Goal: Task Accomplishment & Management: Use online tool/utility

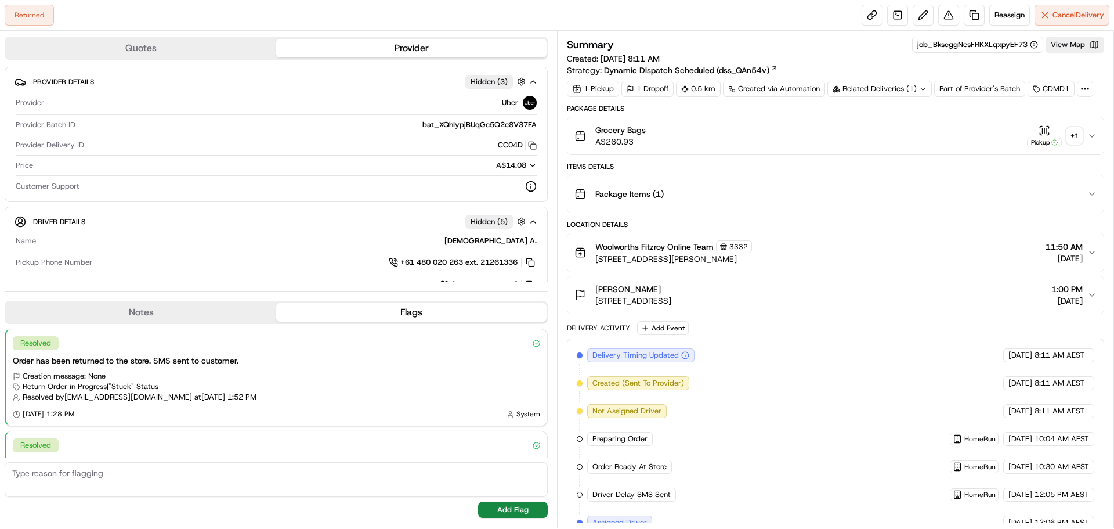
scroll to position [194, 0]
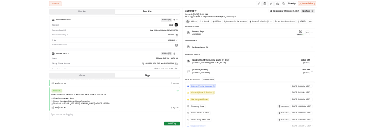
scroll to position [192, 0]
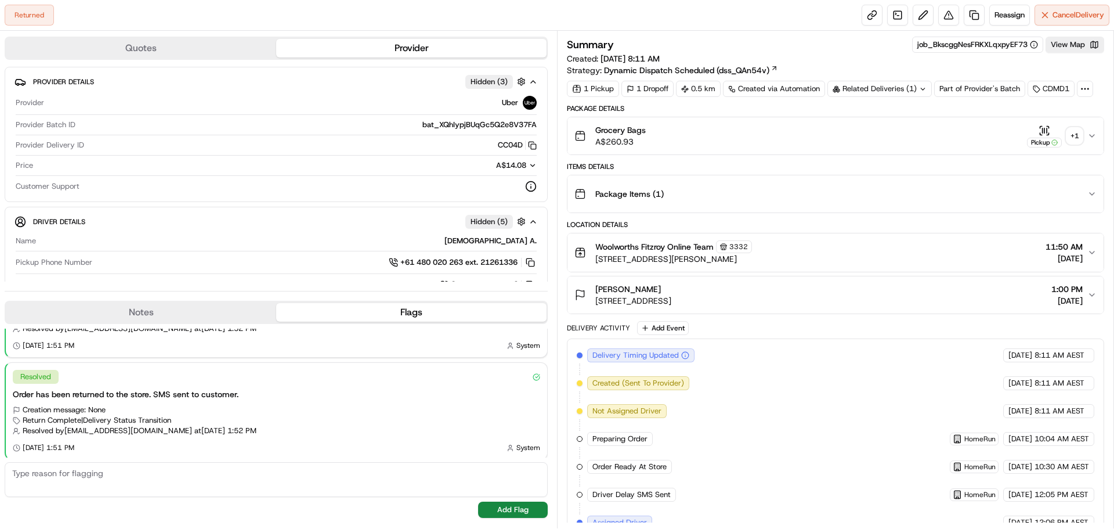
click at [796, 27] on div "Returned Reassign Cancel Delivery" at bounding box center [557, 15] width 1114 height 31
click at [771, 23] on div "Returned Reassign Cancel Delivery" at bounding box center [557, 15] width 1114 height 31
click at [1005, 9] on button "Reassign" at bounding box center [1010, 15] width 41 height 21
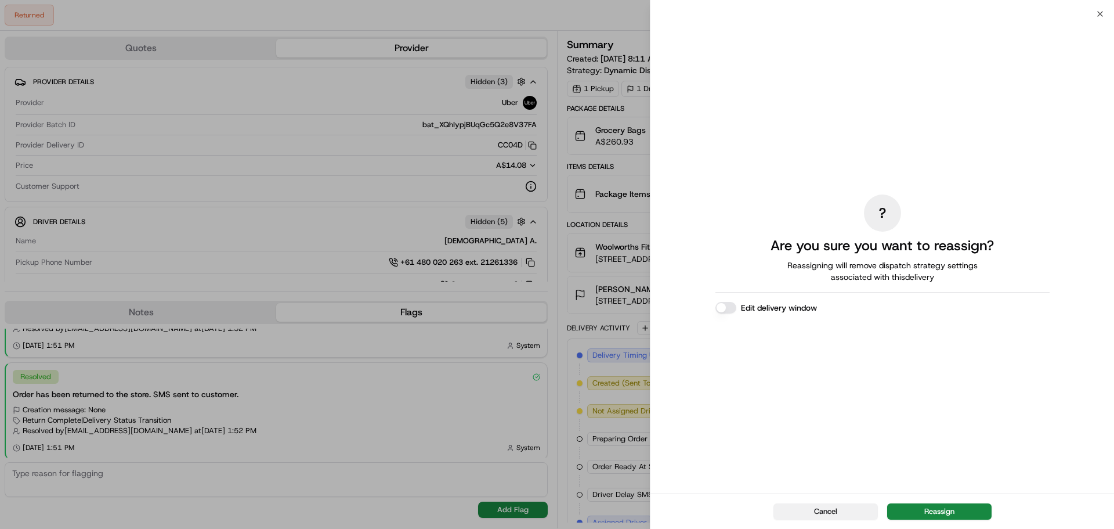
click at [825, 504] on button "Cancel" at bounding box center [826, 511] width 104 height 16
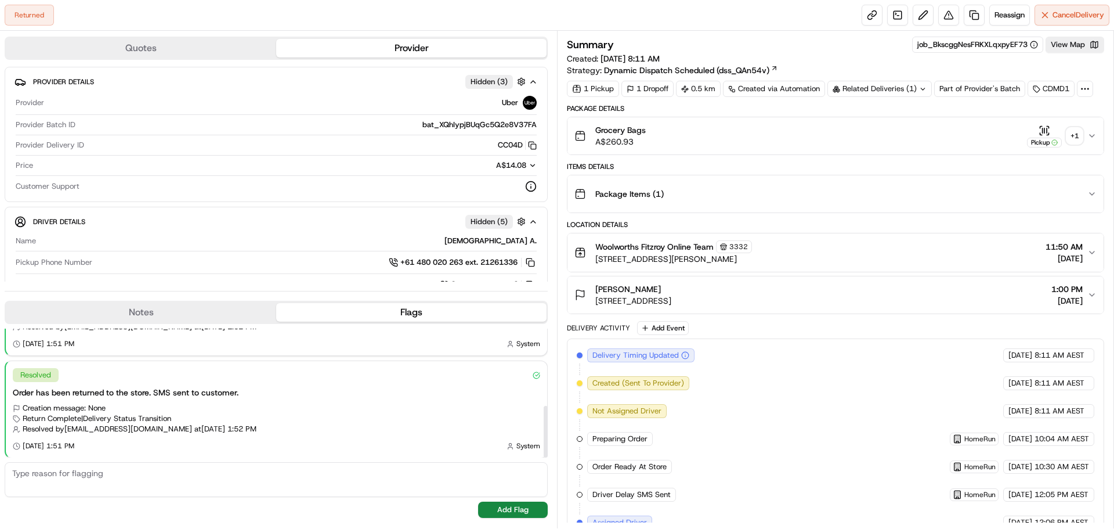
scroll to position [194, 0]
click at [1016, 8] on button "Reassign" at bounding box center [1010, 15] width 41 height 21
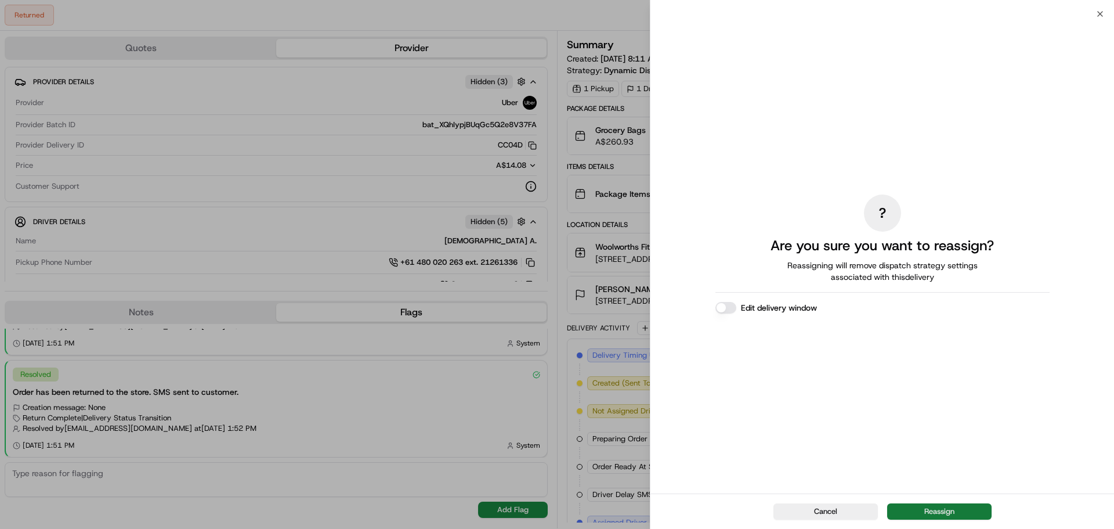
click at [940, 506] on button "Reassign" at bounding box center [939, 511] width 104 height 16
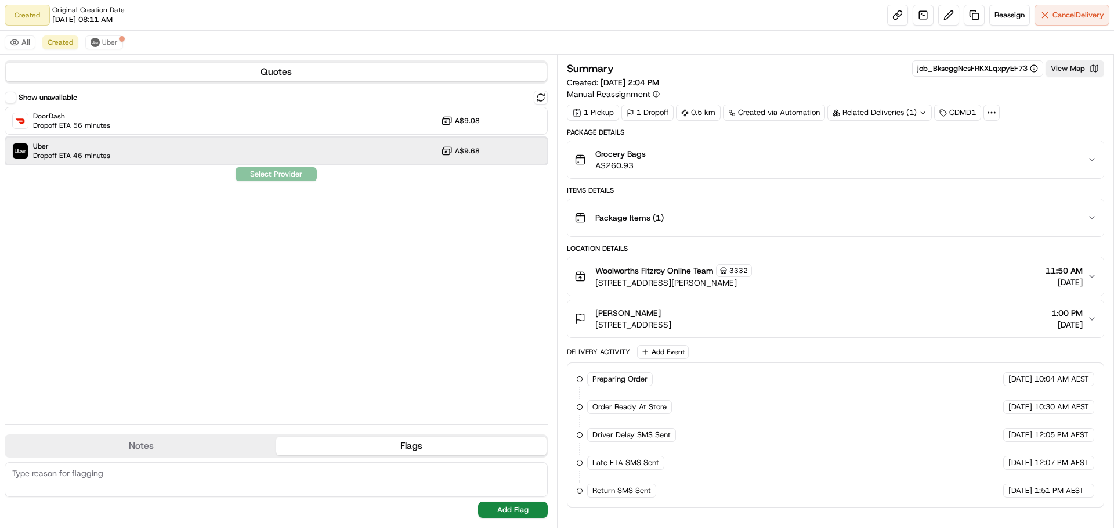
click at [411, 157] on div "Uber Dropoff ETA 46 minutes A$9.68" at bounding box center [276, 151] width 543 height 28
click at [295, 177] on button "Assign Provider" at bounding box center [276, 174] width 82 height 14
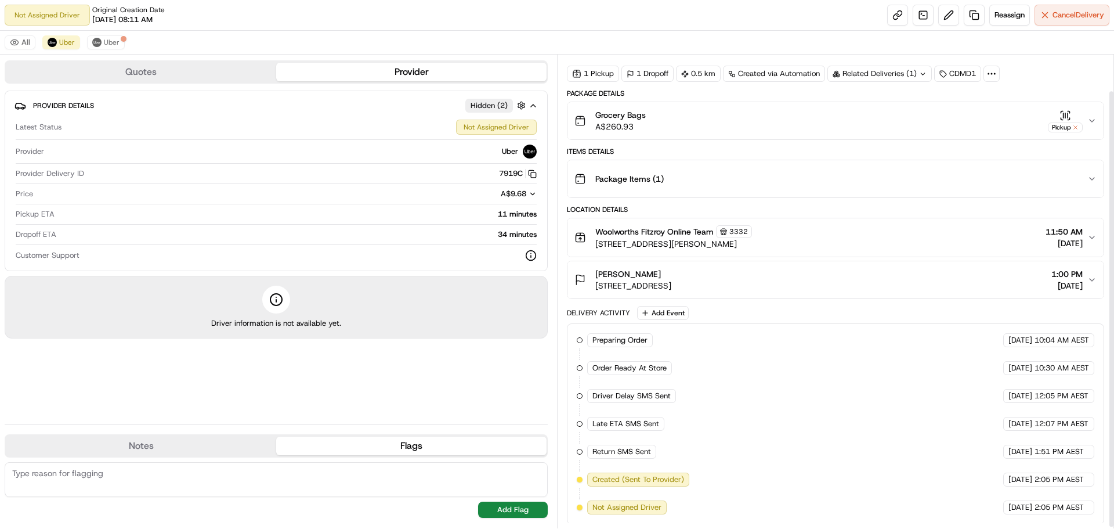
scroll to position [41, 0]
click at [107, 44] on span "Uber" at bounding box center [112, 42] width 16 height 9
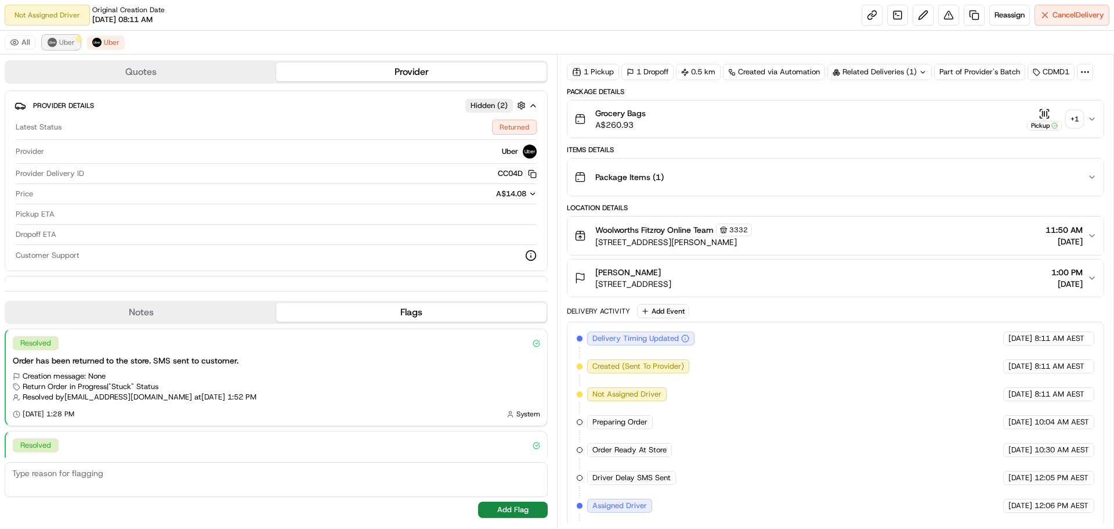
click at [57, 37] on button "Uber" at bounding box center [61, 42] width 38 height 14
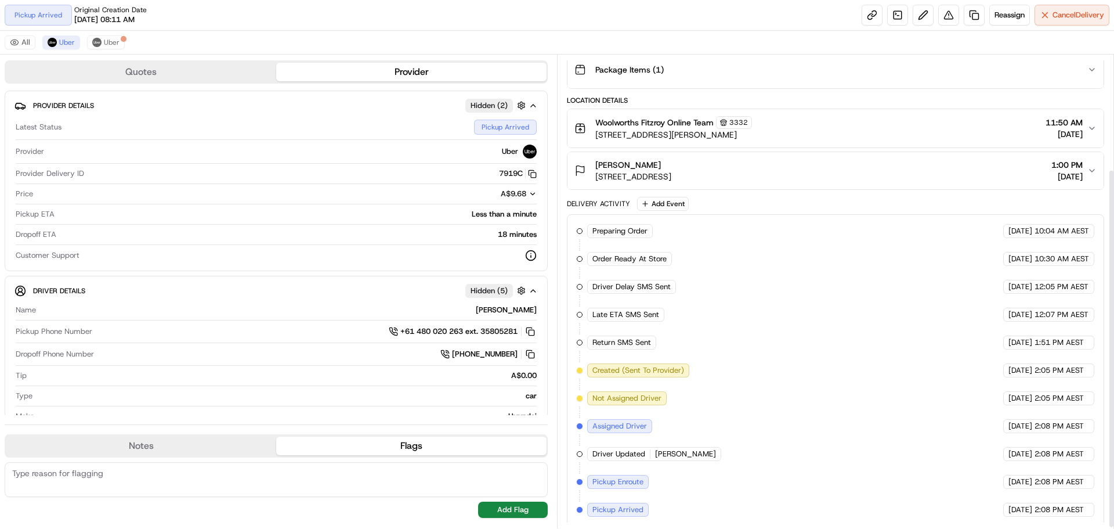
scroll to position [152, 0]
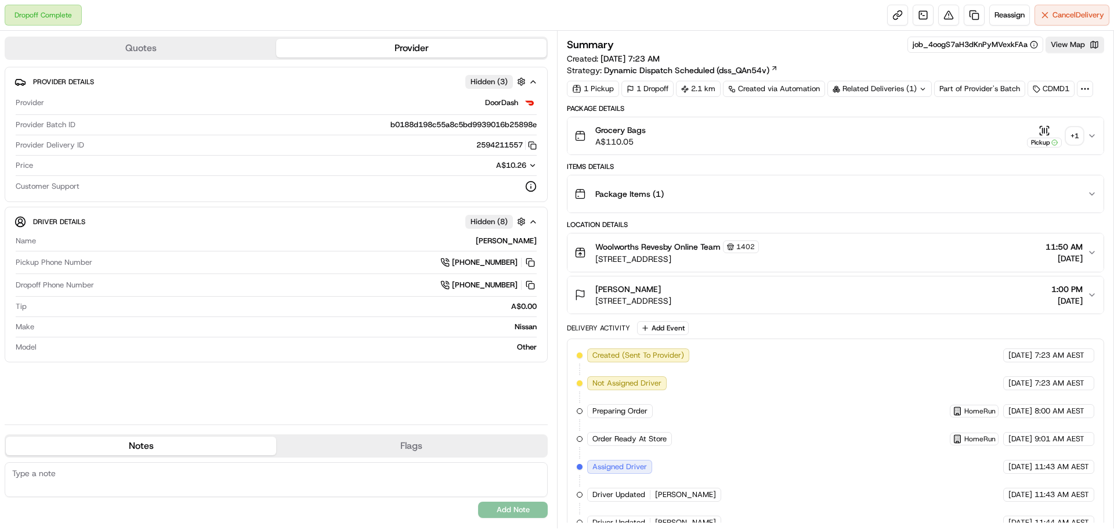
click at [984, 136] on div "Grocery Bags A$110.05 Pickup + 1" at bounding box center [831, 135] width 513 height 23
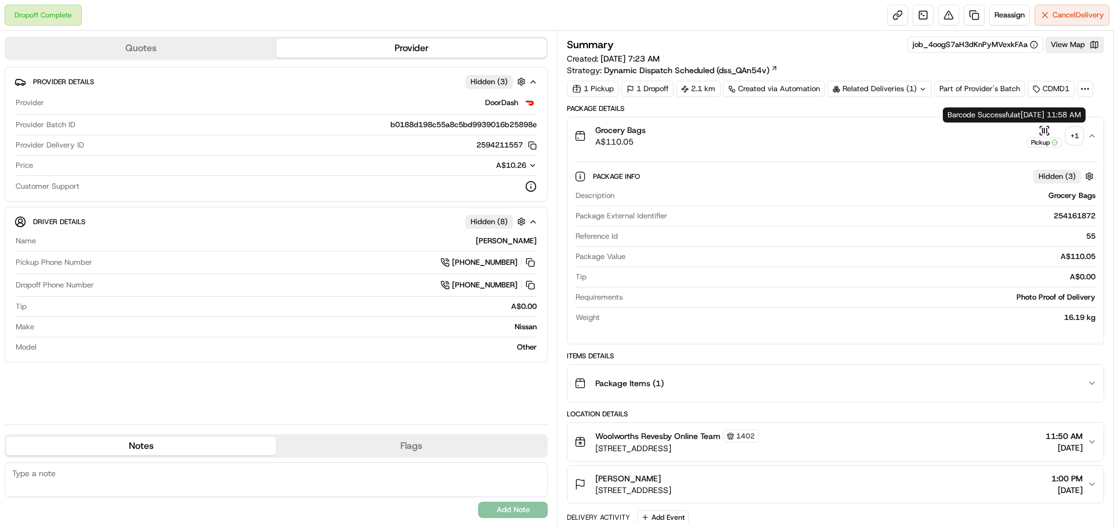
click at [1052, 142] on icon "button" at bounding box center [1055, 142] width 6 height 6
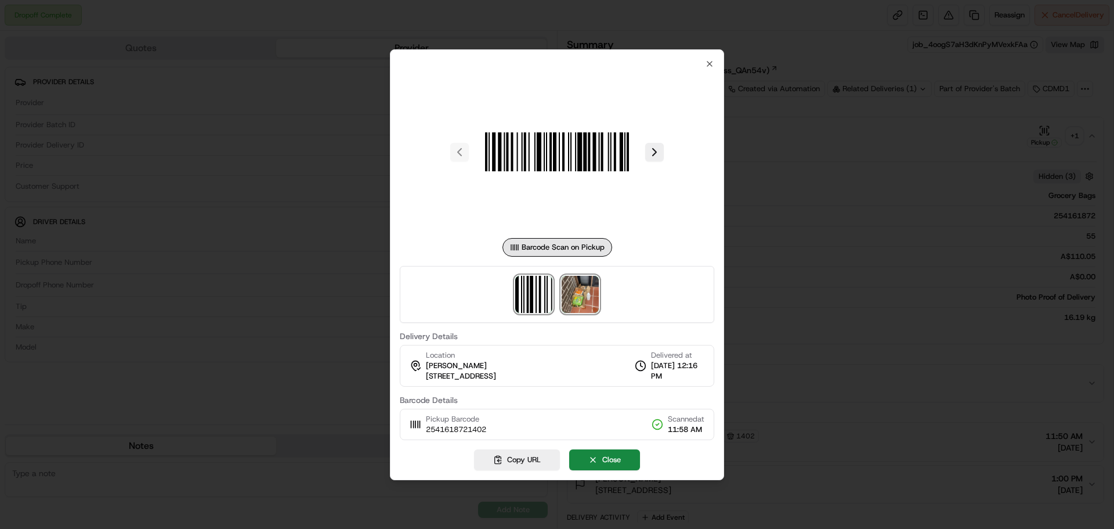
click at [584, 298] on img at bounding box center [580, 294] width 37 height 37
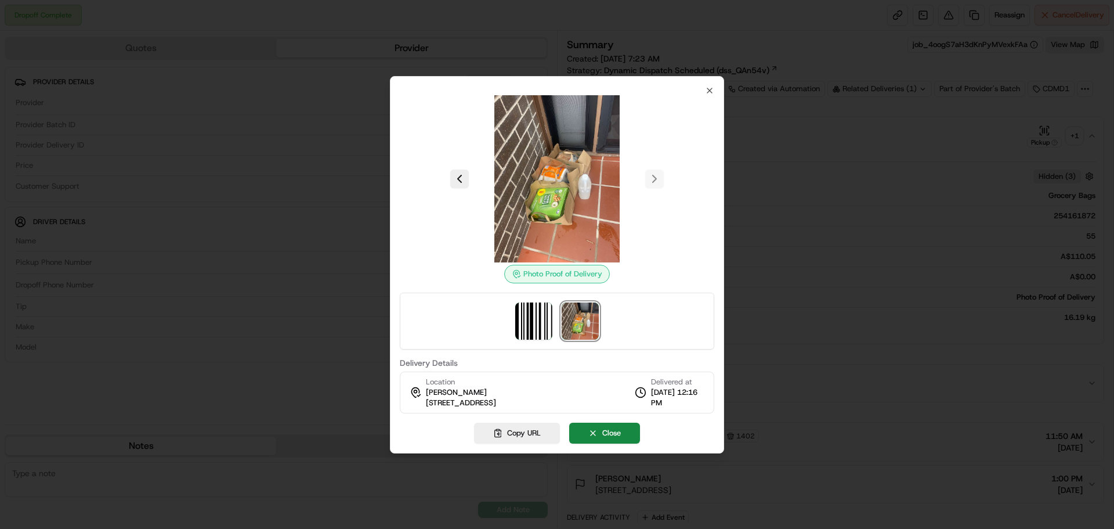
click at [872, 109] on div at bounding box center [557, 264] width 1114 height 529
